Goal: Navigation & Orientation: Find specific page/section

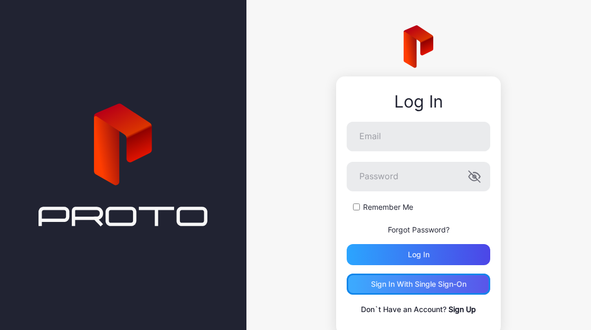
click at [437, 284] on div "Sign in With Single Sign-On" at bounding box center [418, 284] width 95 height 8
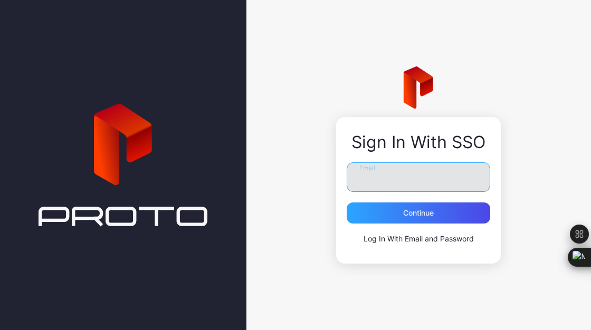
click at [459, 182] on input "Email" at bounding box center [417, 177] width 143 height 30
click at [527, 242] on div "Sign In With SSO Email Continue Log In With Email and Password" at bounding box center [418, 165] width 344 height 330
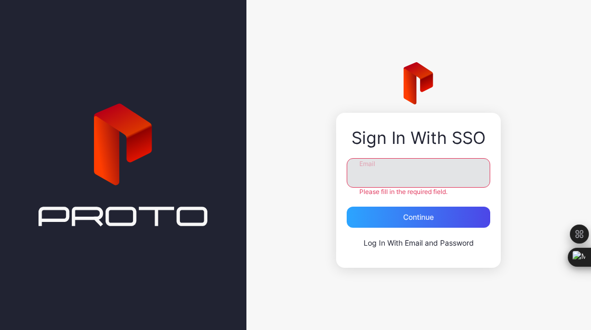
click at [397, 184] on input "Email" at bounding box center [417, 173] width 143 height 30
type input "**********"
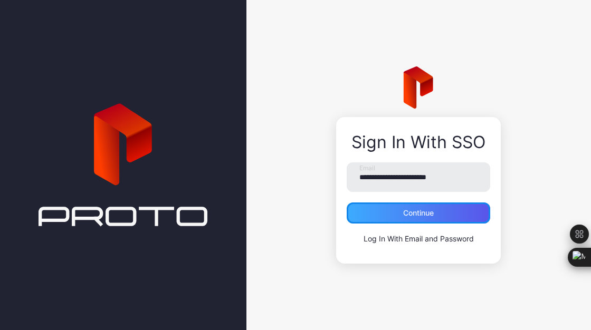
click at [439, 218] on div "Continue" at bounding box center [417, 212] width 143 height 21
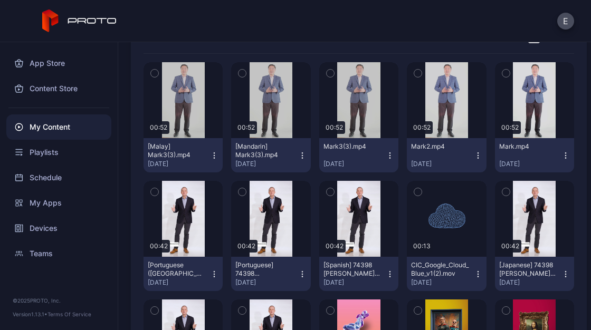
scroll to position [158, 0]
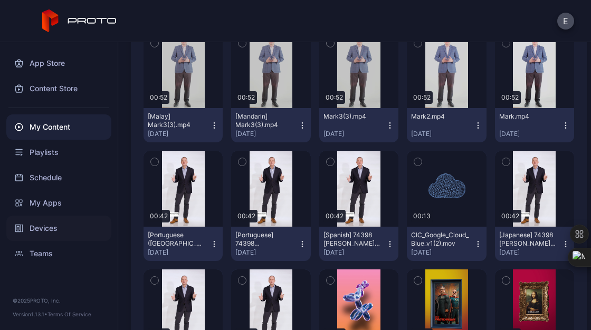
click at [52, 227] on div "Devices" at bounding box center [58, 228] width 105 height 25
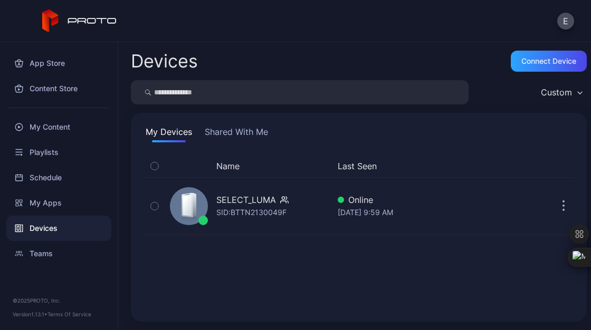
click at [262, 138] on button "Shared With Me" at bounding box center [235, 134] width 67 height 17
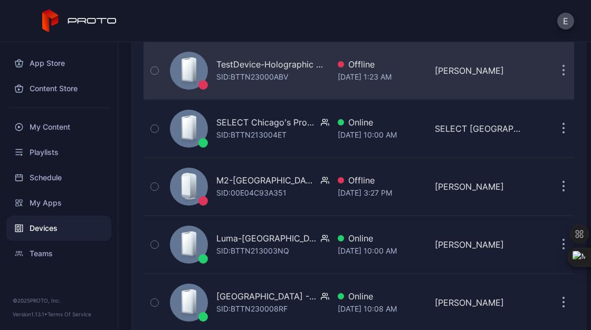
scroll to position [216, 0]
